Goal: Task Accomplishment & Management: Use online tool/utility

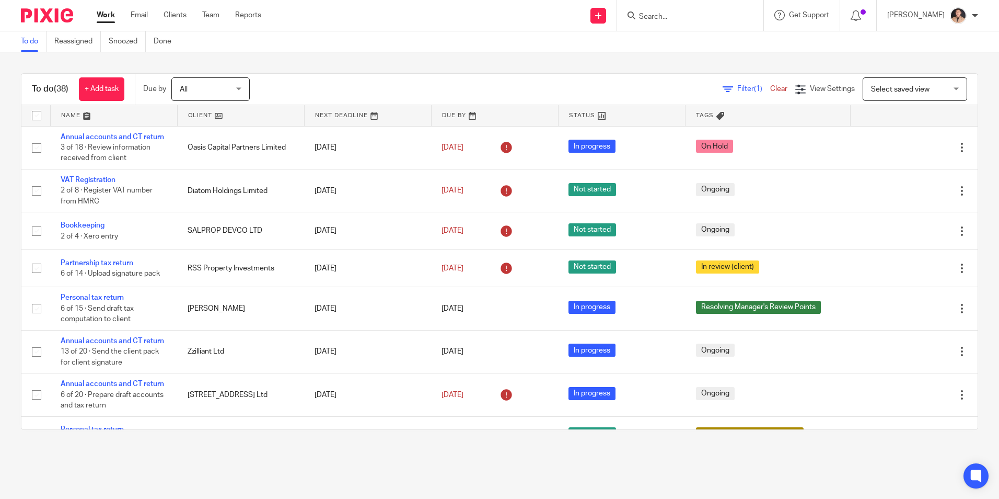
click at [656, 14] on input "Search" at bounding box center [685, 17] width 94 height 9
type input "Zzili"
click at [657, 39] on link at bounding box center [724, 45] width 177 height 24
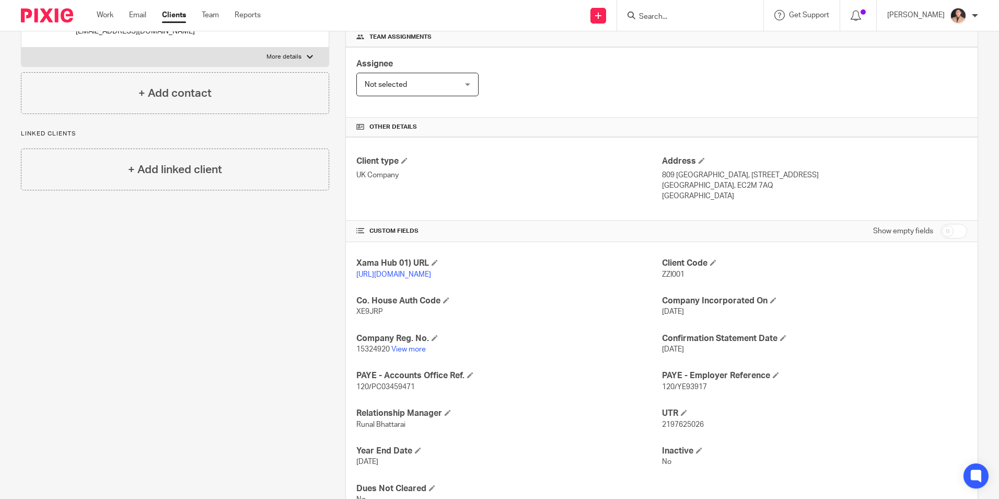
scroll to position [214, 0]
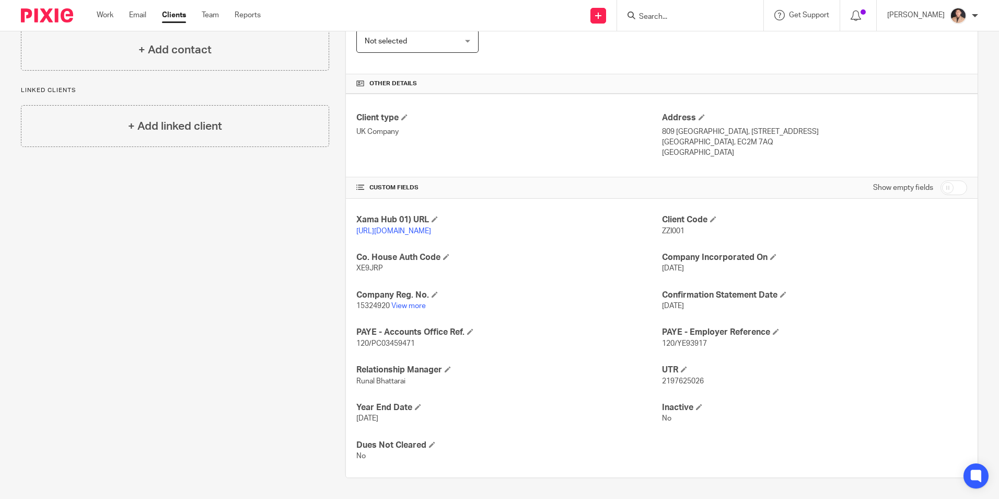
click at [558, 339] on p "120/PC03459471" at bounding box center [509, 343] width 305 height 10
drag, startPoint x: 380, startPoint y: 271, endPoint x: 350, endPoint y: 272, distance: 29.8
click at [350, 272] on div "Xama Hub 01) URL https://platform.xamatech.com/portal/crm/clients/a0965910-19b8…" at bounding box center [662, 338] width 632 height 279
copy span "XE9JRP"
click at [537, 265] on p "XE9JRP" at bounding box center [509, 268] width 305 height 10
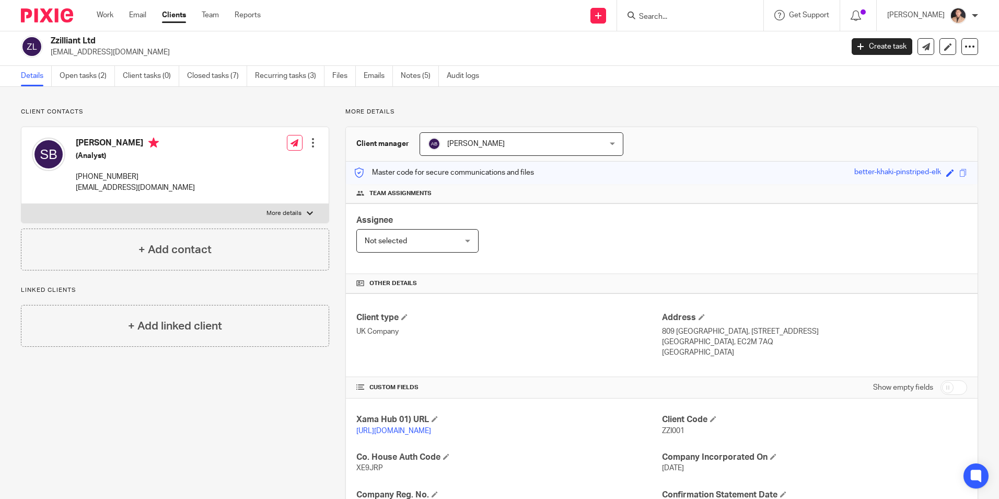
scroll to position [0, 0]
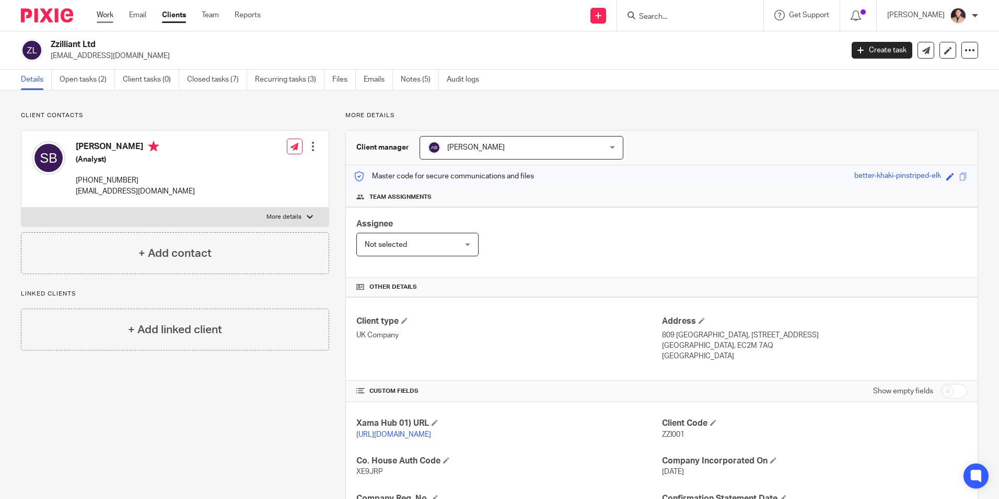
click at [102, 11] on link "Work" at bounding box center [105, 15] width 17 height 10
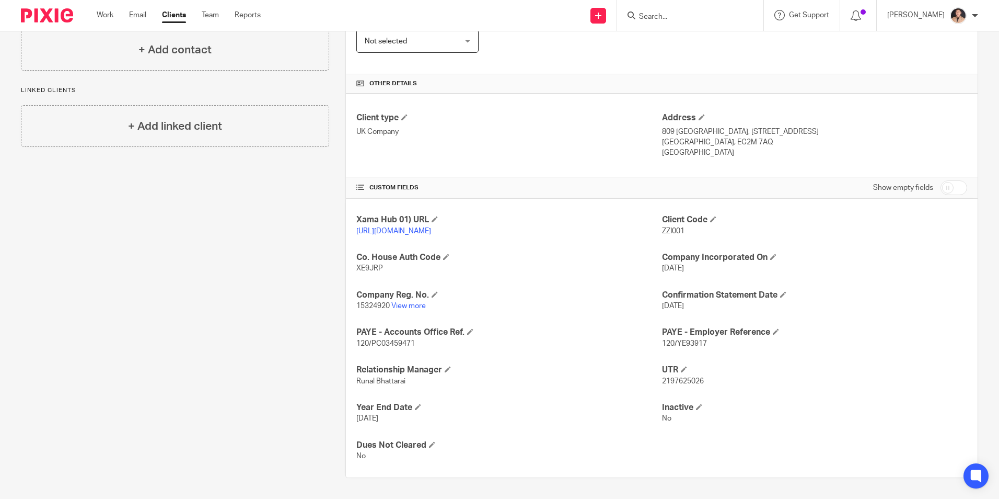
click at [411, 309] on link "View more" at bounding box center [409, 305] width 35 height 7
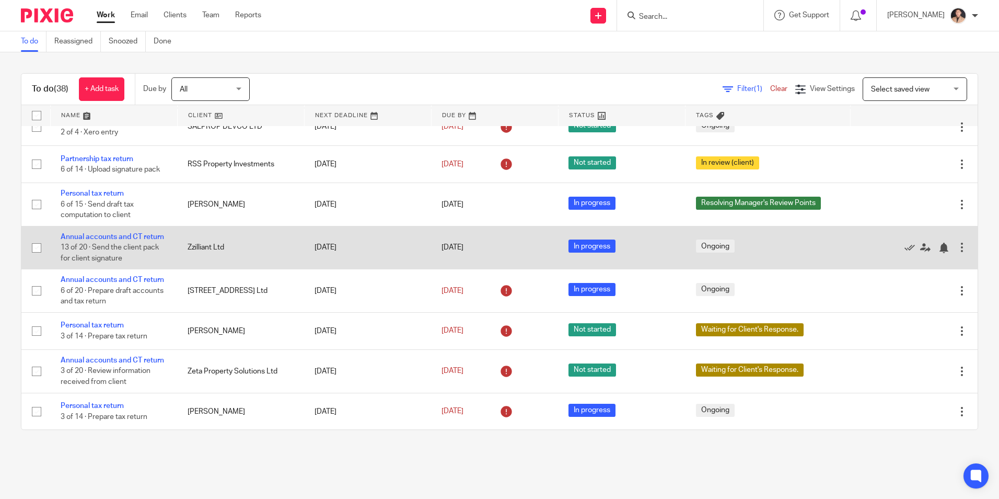
scroll to position [105, 0]
drag, startPoint x: 114, startPoint y: 249, endPoint x: 124, endPoint y: 250, distance: 9.5
click at [114, 240] on link "Annual accounts and CT return" at bounding box center [113, 236] width 104 height 7
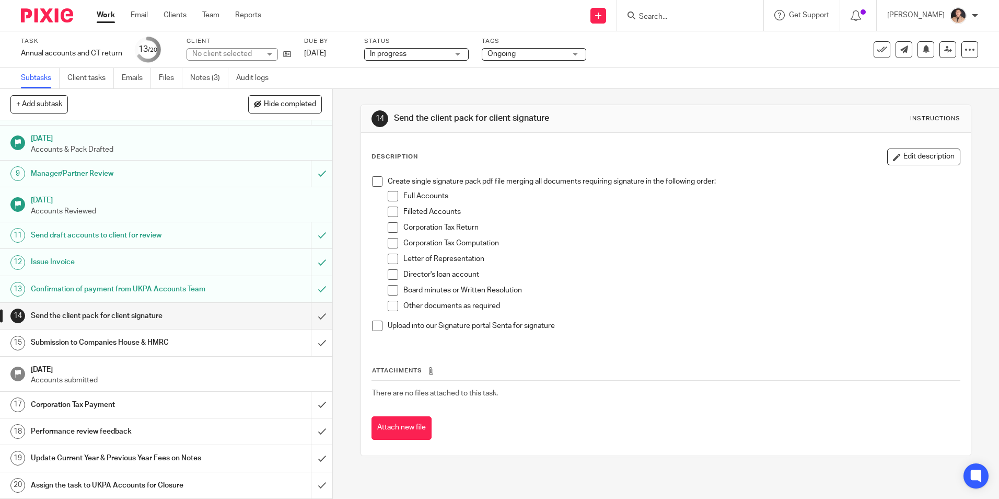
scroll to position [209, 0]
click at [305, 313] on input "submit" at bounding box center [166, 316] width 332 height 26
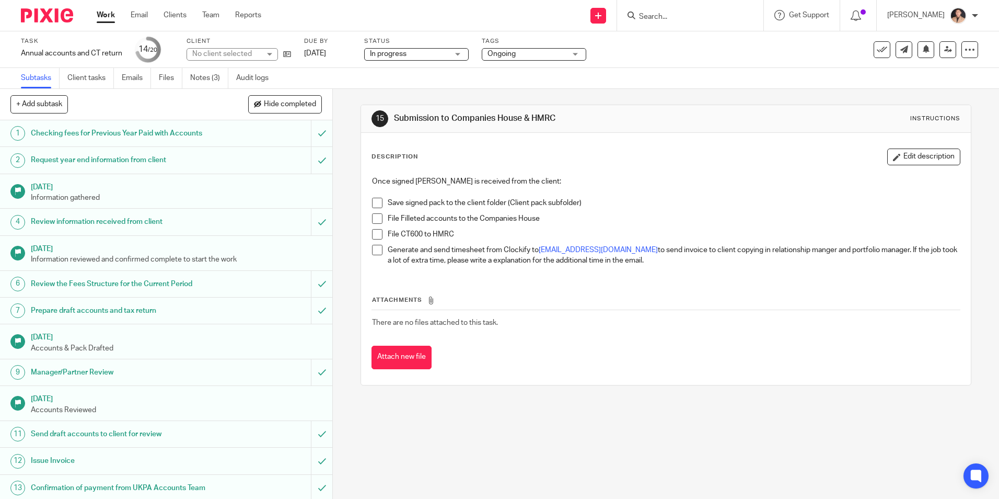
scroll to position [209, 0]
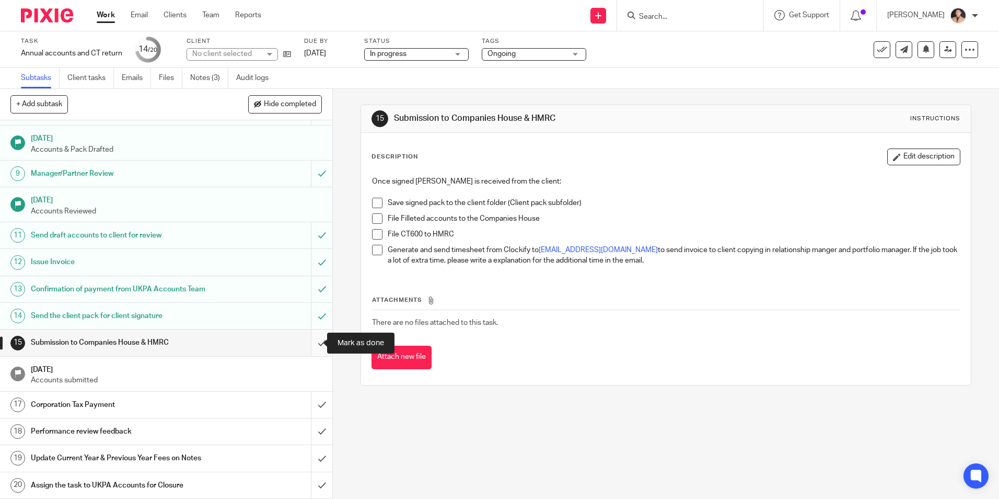
click at [312, 339] on input "submit" at bounding box center [166, 342] width 332 height 26
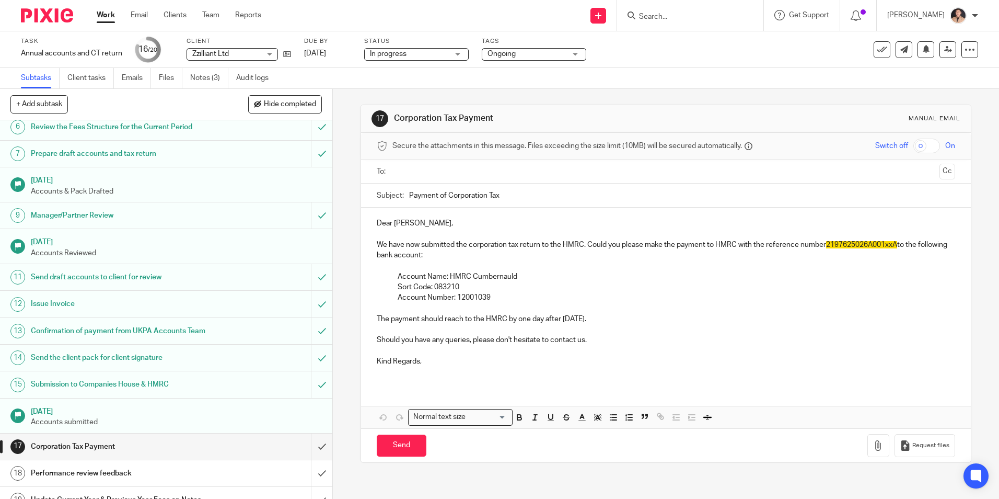
scroll to position [209, 0]
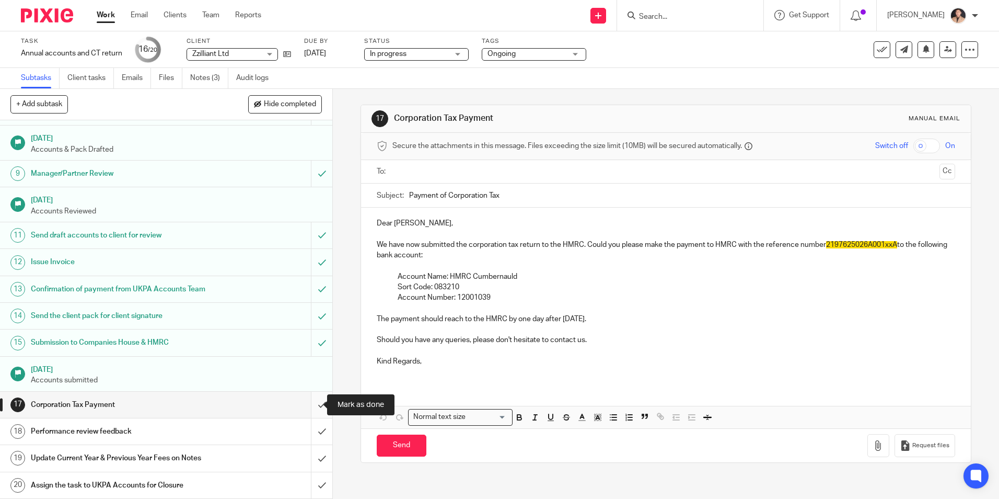
click at [316, 412] on input "submit" at bounding box center [166, 405] width 332 height 26
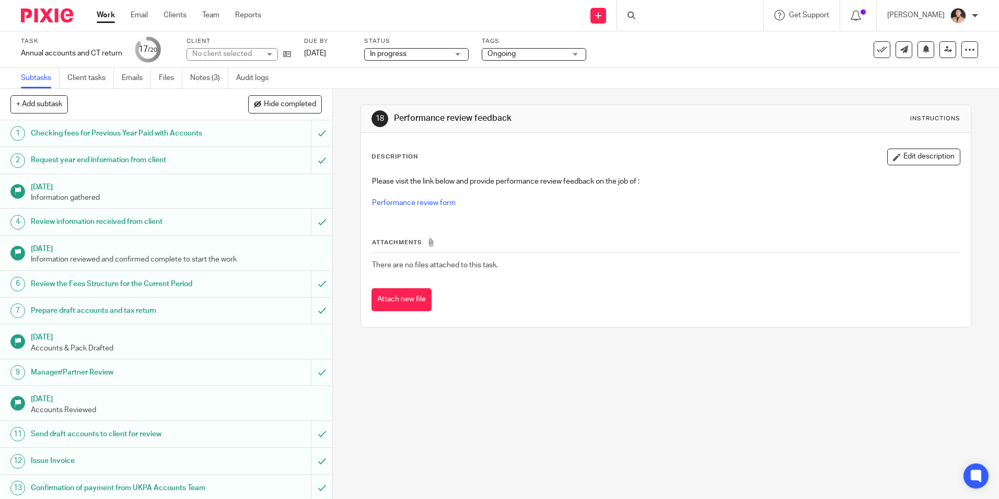
click at [618, 409] on div "18 Performance review feedback Instructions Description Edit description Please…" at bounding box center [666, 294] width 666 height 410
